Goal: Transaction & Acquisition: Download file/media

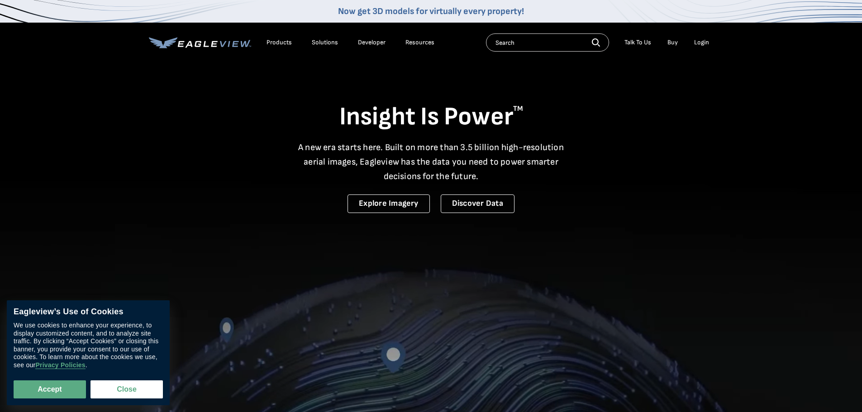
click at [707, 43] on div "Login" at bounding box center [701, 42] width 15 height 8
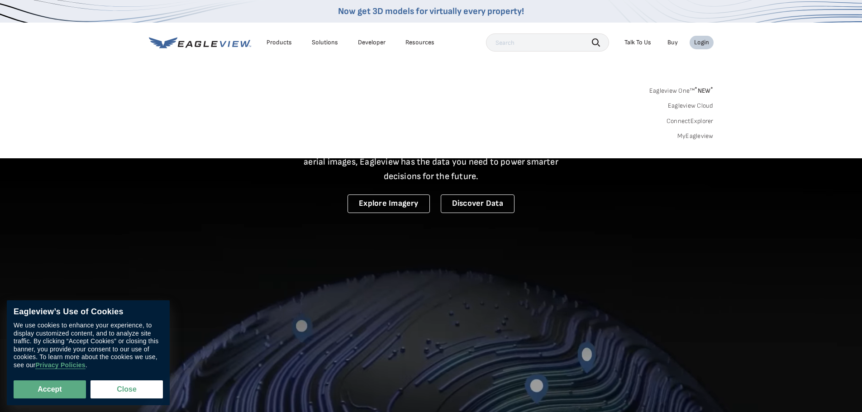
click at [692, 135] on link "MyEagleview" at bounding box center [695, 136] width 36 height 8
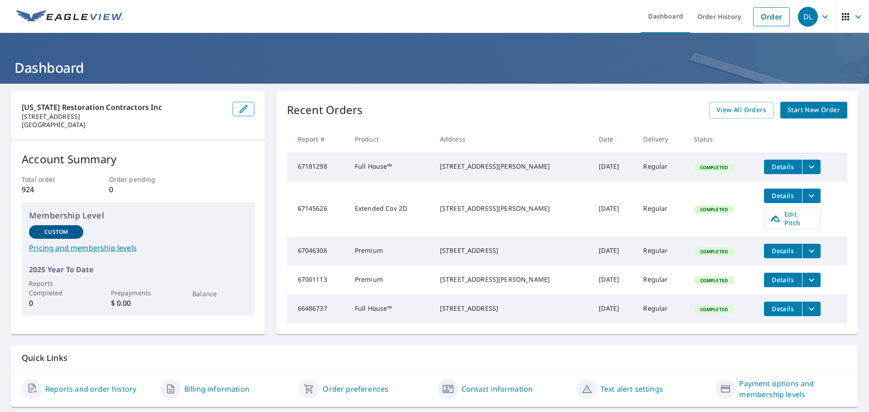
click at [808, 310] on icon "filesDropdownBtn-66486737" at bounding box center [810, 308] width 5 height 3
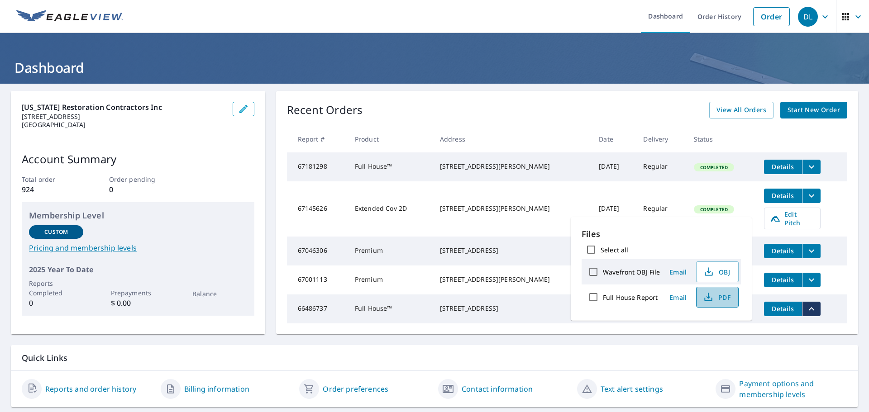
click at [708, 296] on icon "button" at bounding box center [708, 297] width 11 height 11
click at [655, 334] on div "Recent Orders View All Orders Start New Order Report # Product Address Date Del…" at bounding box center [567, 212] width 582 height 243
